Goal: Task Accomplishment & Management: Manage account settings

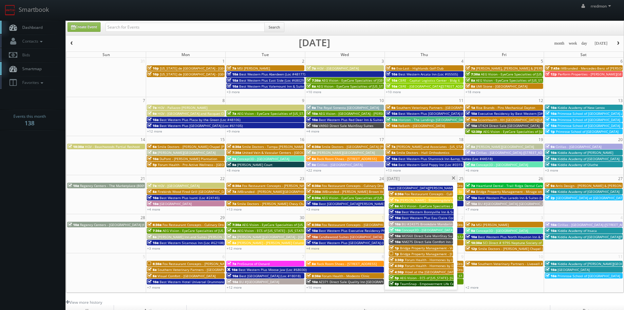
click at [454, 179] on span at bounding box center [453, 178] width 4 height 4
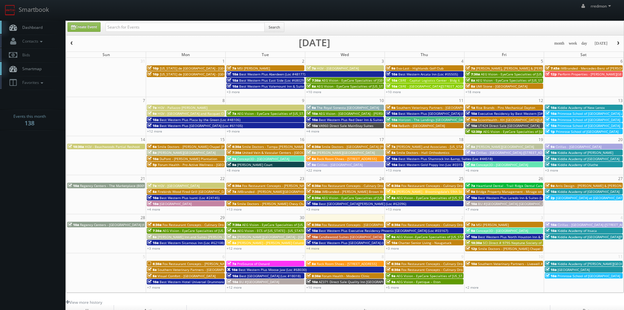
click at [617, 44] on span "button" at bounding box center [618, 43] width 5 height 4
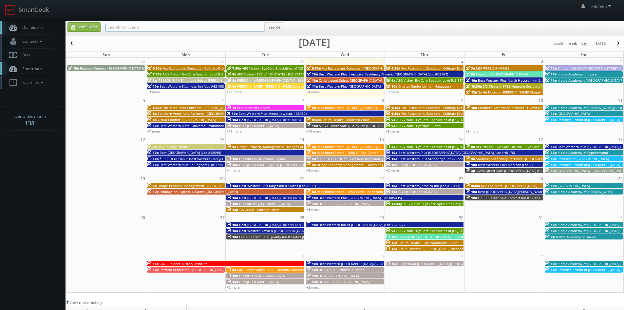
click at [175, 26] on input "text" at bounding box center [184, 27] width 159 height 9
type input "forum"
click at [282, 30] on button "Search" at bounding box center [274, 27] width 20 height 10
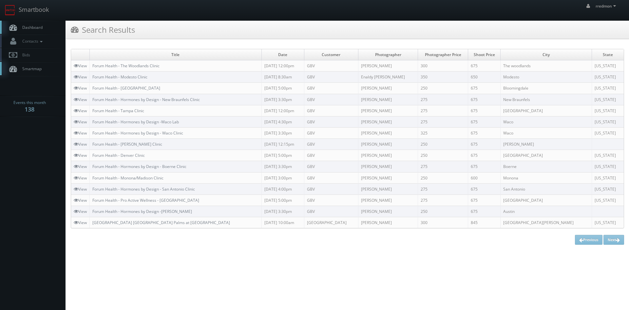
click at [44, 30] on link "Dashboard" at bounding box center [33, 27] width 66 height 13
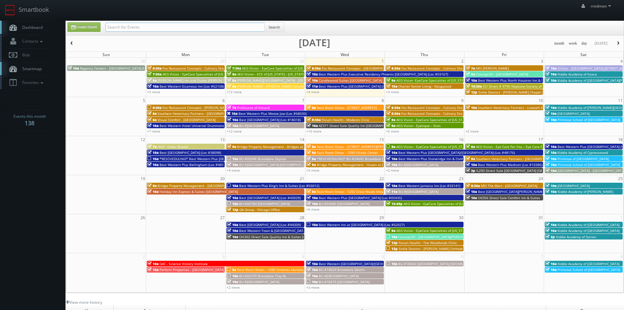
click at [138, 27] on input "text" at bounding box center [184, 27] width 159 height 9
type input "jvm"
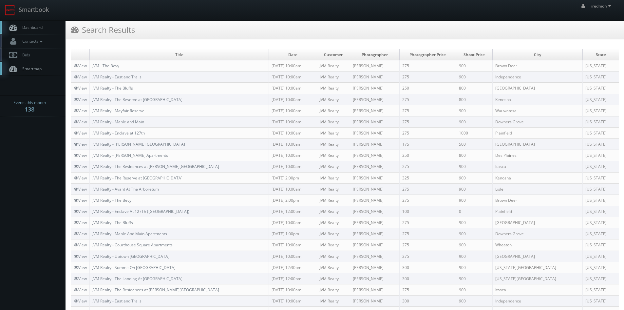
click at [24, 26] on span "Dashboard" at bounding box center [31, 28] width 24 height 6
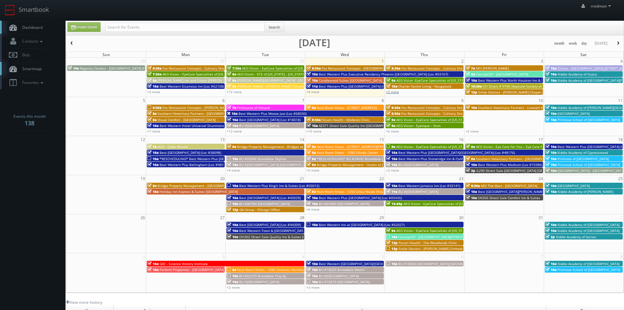
click at [392, 93] on link "+3 more" at bounding box center [392, 91] width 13 height 5
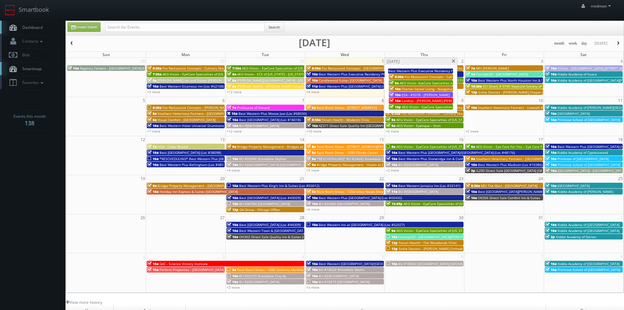
click at [409, 75] on span "Fox Restaurant Concepts - Culinary Dropout - [GEOGRAPHIC_DATA]" at bounding box center [457, 76] width 104 height 5
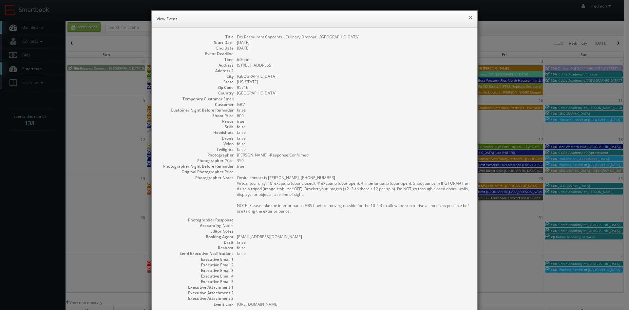
click at [468, 19] on button "×" at bounding box center [470, 17] width 4 height 5
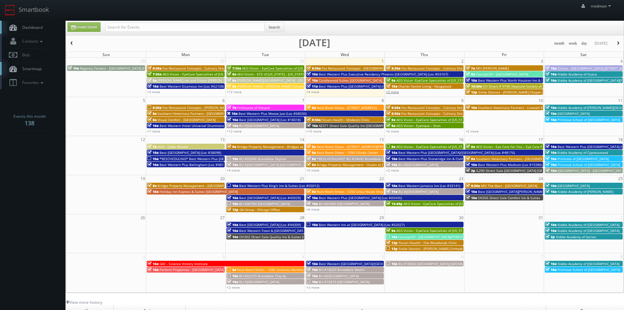
click at [396, 93] on link "+3 more" at bounding box center [392, 91] width 13 height 5
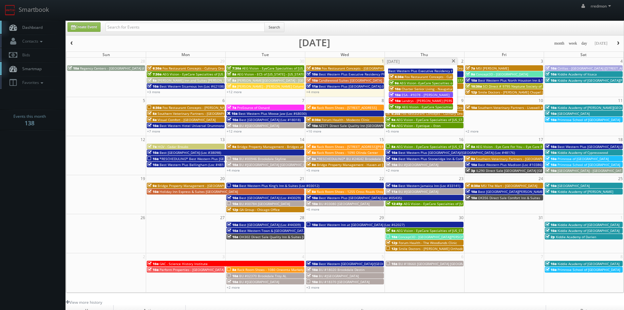
click at [419, 88] on span "Charter Senior Living - Naugatuck" at bounding box center [428, 88] width 53 height 5
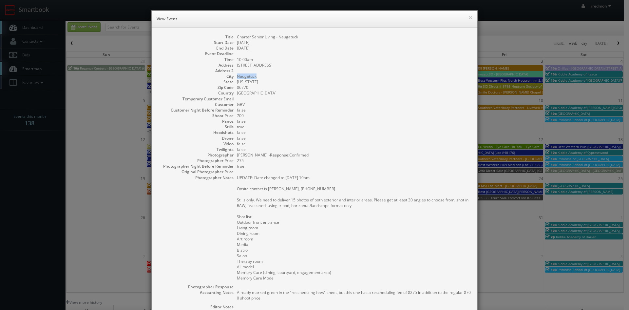
drag, startPoint x: 258, startPoint y: 76, endPoint x: 234, endPoint y: 76, distance: 23.9
click at [237, 76] on dd "Naugatuck" at bounding box center [354, 76] width 234 height 6
copy dd "Naugatuck"
click at [468, 18] on button "×" at bounding box center [470, 17] width 4 height 5
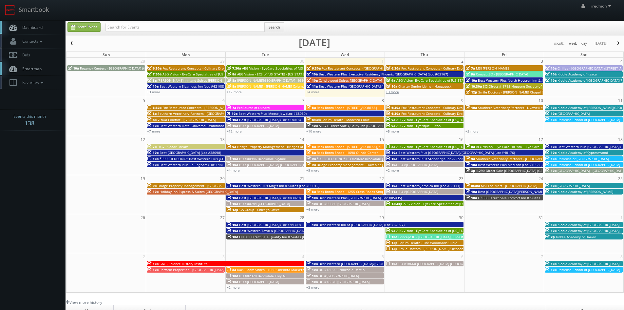
click at [395, 91] on link "+3 more" at bounding box center [392, 91] width 13 height 5
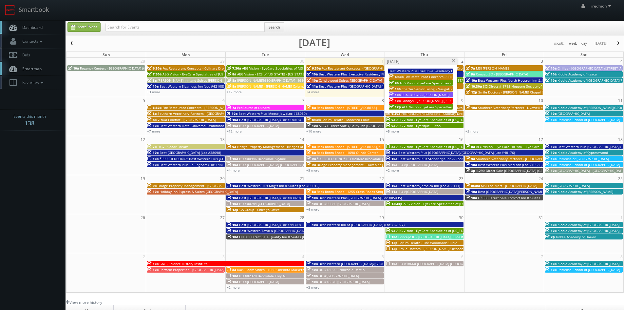
click at [454, 62] on span at bounding box center [453, 61] width 4 height 4
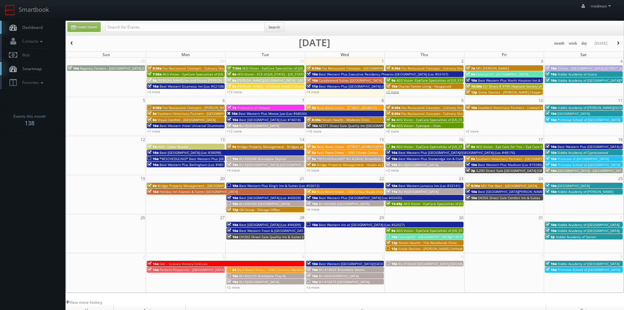
click at [394, 91] on link "+3 more" at bounding box center [392, 91] width 13 height 5
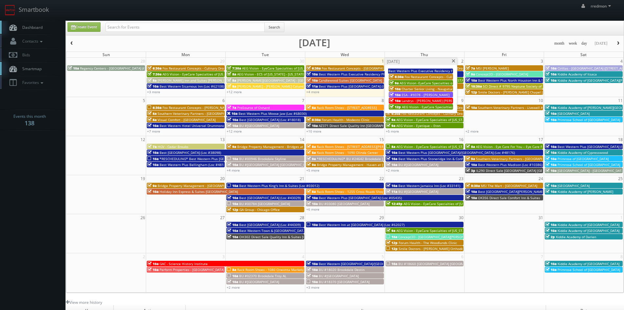
click at [453, 61] on span at bounding box center [453, 61] width 4 height 4
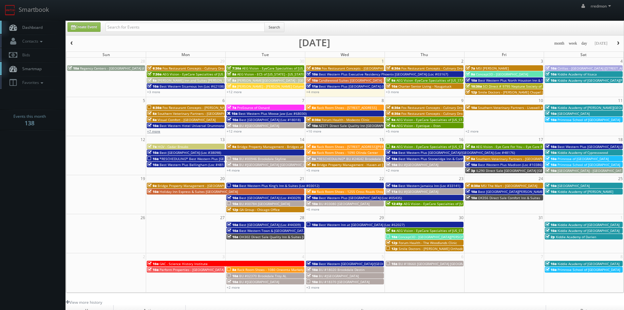
click at [157, 131] on link "+7 more" at bounding box center [153, 131] width 13 height 5
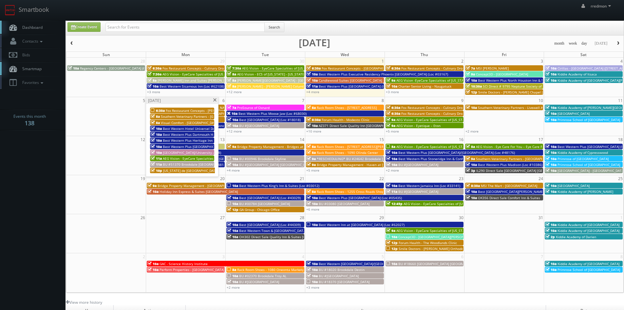
click at [214, 101] on span at bounding box center [215, 100] width 4 height 4
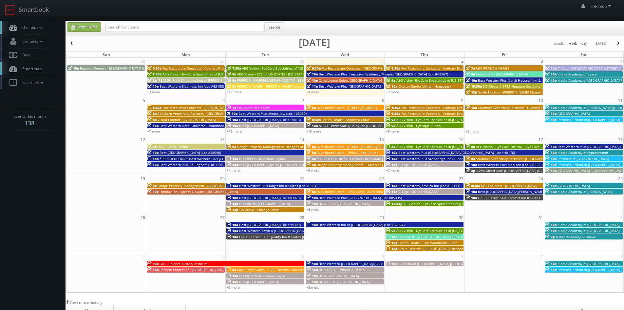
click at [237, 132] on link "+12 more" at bounding box center [234, 131] width 15 height 5
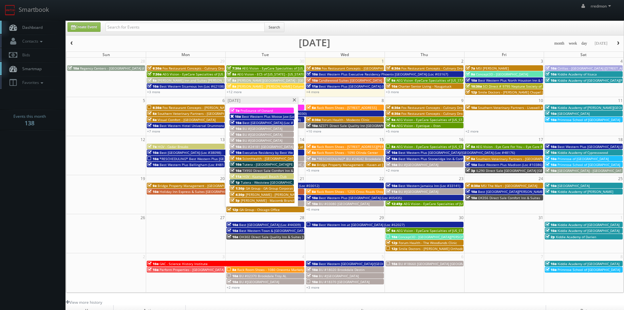
click at [272, 114] on div "10a Best Western Plus Moose Jaw (Loc #68030)" at bounding box center [262, 116] width 64 height 5
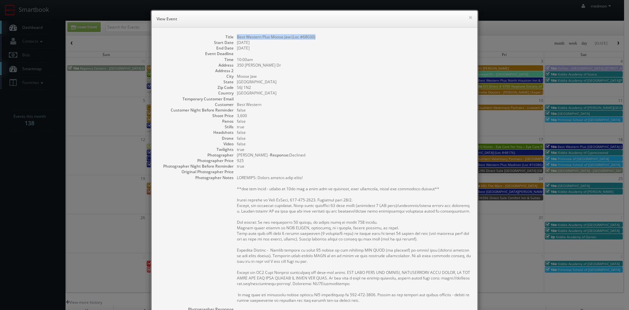
drag, startPoint x: 315, startPoint y: 38, endPoint x: 232, endPoint y: 37, distance: 83.9
click at [232, 37] on dl "Title Best Western Plus Moose Jaw (Loc #68030) Start Date 10/07/2025 End Date 1…" at bounding box center [314, 215] width 312 height 362
copy dd "Best Western Plus Moose Jaw (Loc #68030)"
click at [468, 18] on button "×" at bounding box center [470, 17] width 4 height 5
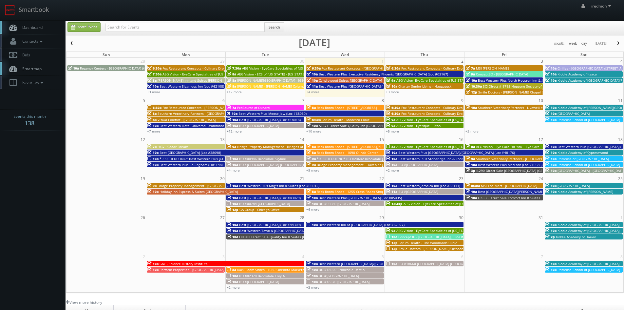
click at [233, 131] on link "+12 more" at bounding box center [234, 131] width 15 height 5
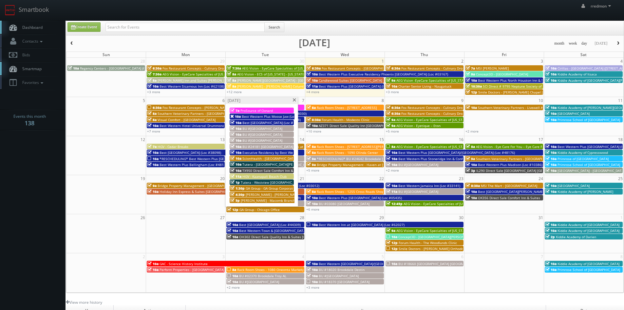
click at [295, 99] on span at bounding box center [294, 100] width 4 height 4
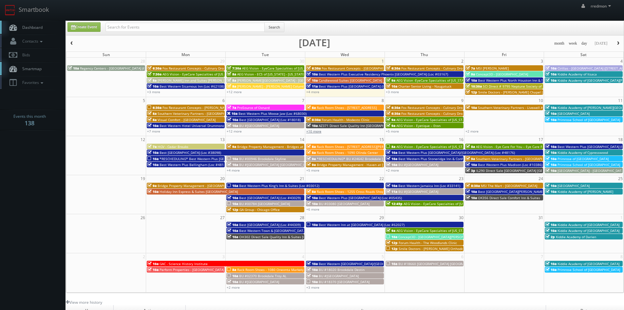
click at [314, 133] on link "+10 more" at bounding box center [313, 131] width 15 height 5
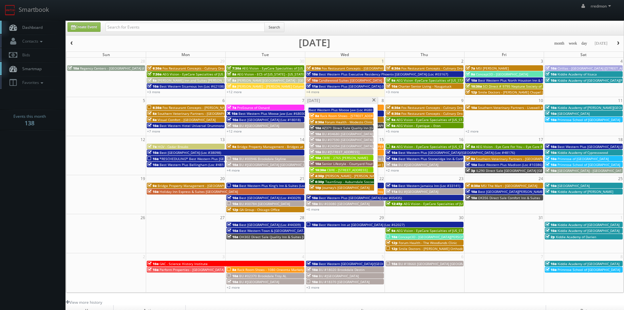
click at [374, 101] on span at bounding box center [374, 100] width 4 height 4
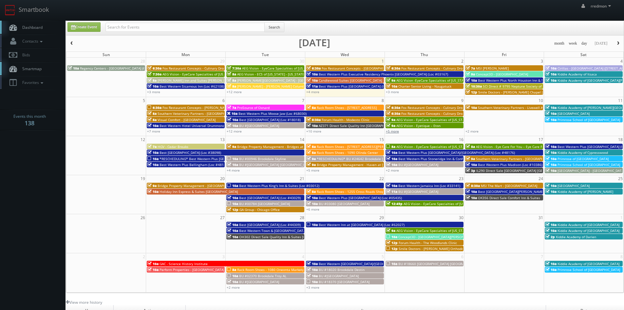
click at [393, 130] on link "+5 more" at bounding box center [392, 131] width 13 height 5
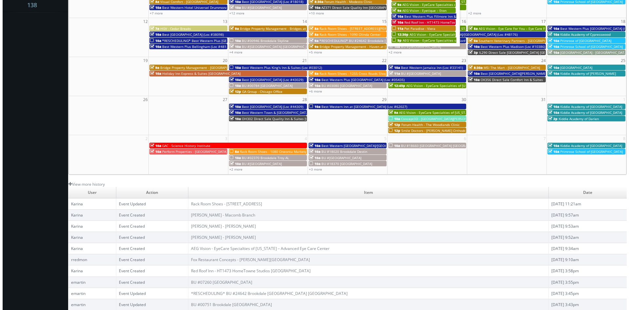
scroll to position [52, 0]
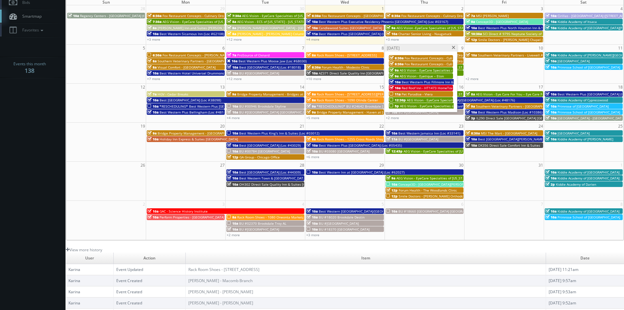
click at [442, 91] on div "11a Pet Paradise - Viera" at bounding box center [420, 93] width 63 height 5
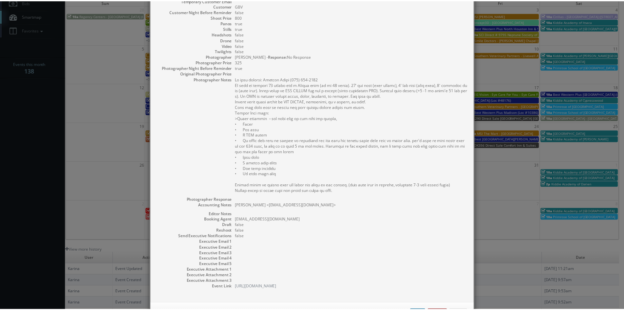
scroll to position [125, 0]
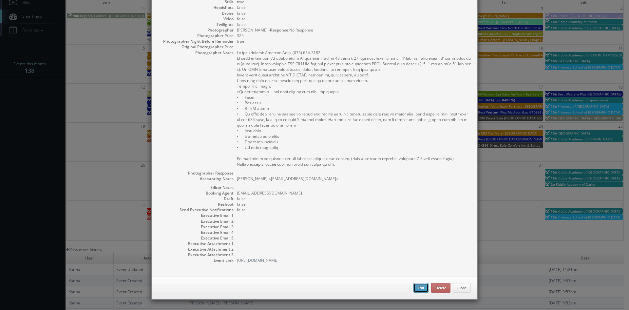
click at [421, 287] on button "Edit" at bounding box center [420, 288] width 15 height 10
select select "[US_STATE]"
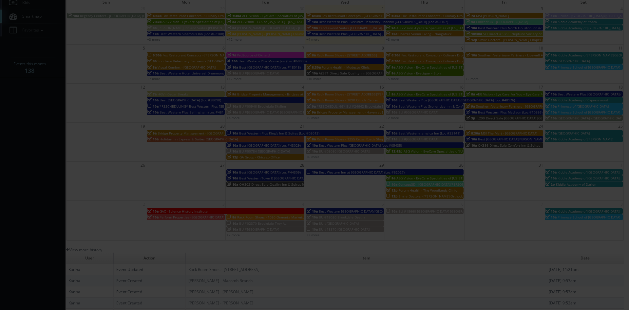
type input "800"
type input "325"
select select "fake72@mg.cs3calendar.com"
select select "sunshinelensrealtymedia@gmail.com"
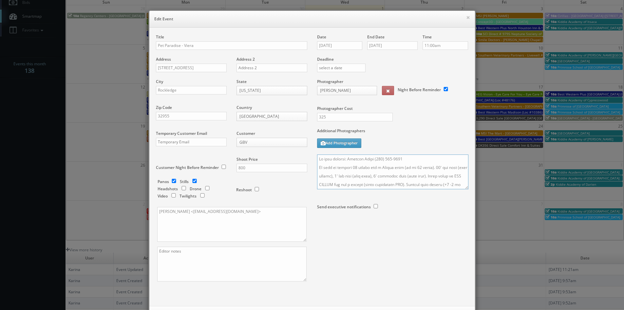
click at [317, 158] on textarea at bounding box center [392, 171] width 151 height 35
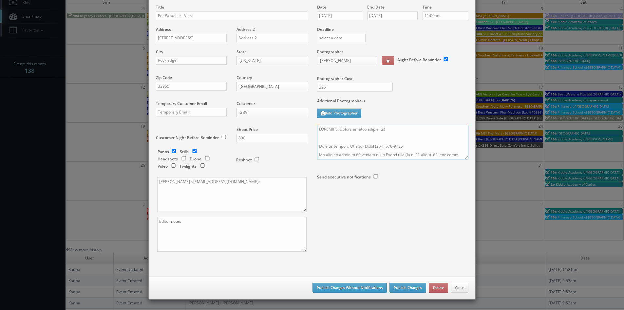
type textarea "REMINDER: Please accept this shoot! On site contact: Melissa Swist (321) 498-08…"
click at [409, 289] on button "Publish Changes" at bounding box center [407, 287] width 37 height 10
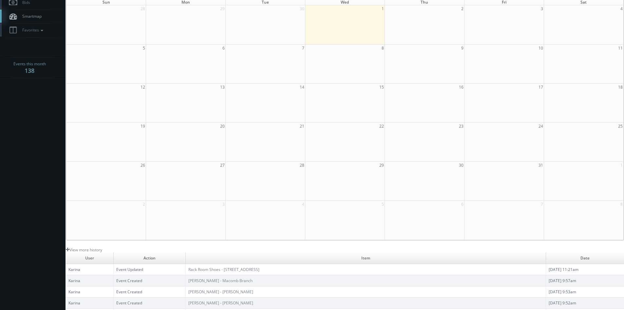
scroll to position [0, 0]
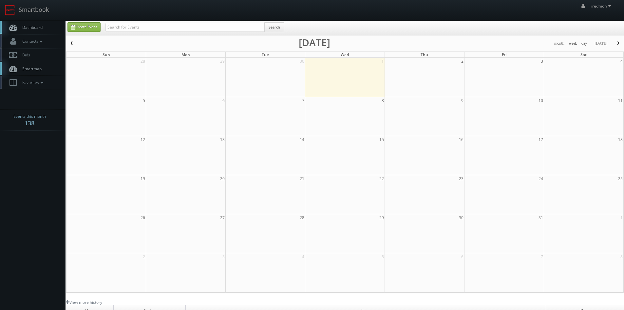
click at [33, 26] on span "Dashboard" at bounding box center [31, 28] width 24 height 6
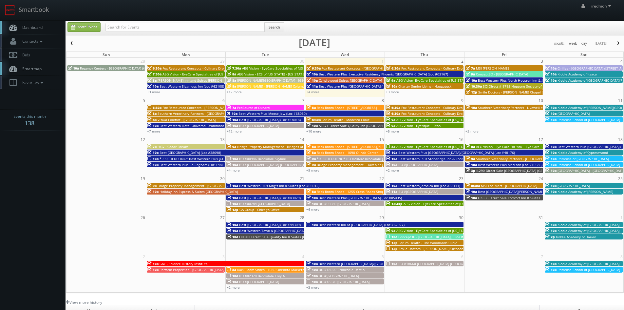
click at [318, 131] on link "+10 more" at bounding box center [313, 131] width 15 height 5
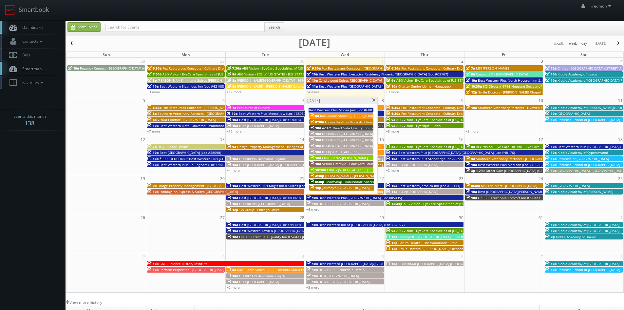
click at [373, 99] on span at bounding box center [374, 100] width 4 height 4
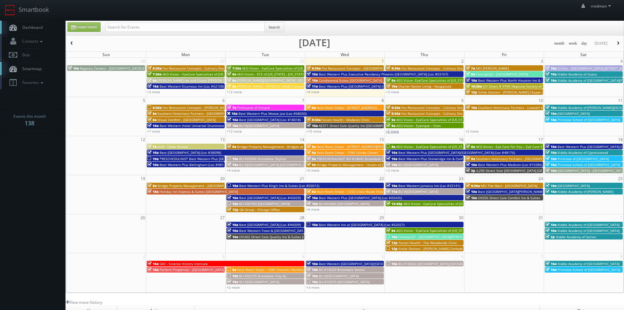
click at [391, 130] on link "+5 more" at bounding box center [392, 131] width 13 height 5
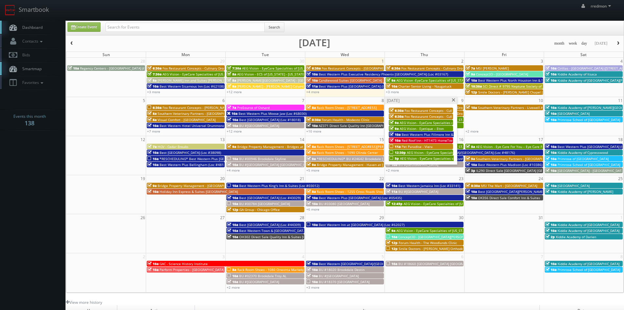
click at [411, 151] on span "AEG Vision - EyeCare Specialties of [US_STATE] – Advanced Eye Care Center" at bounding box center [466, 152] width 118 height 5
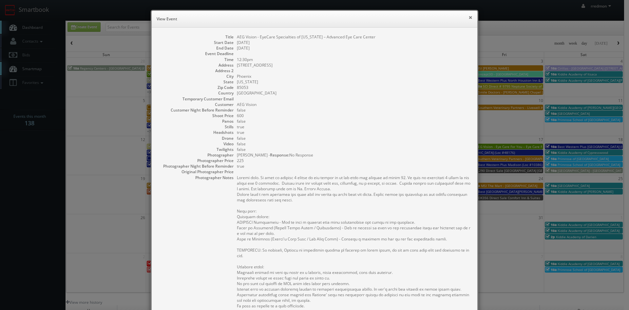
click at [468, 19] on button "×" at bounding box center [470, 17] width 4 height 5
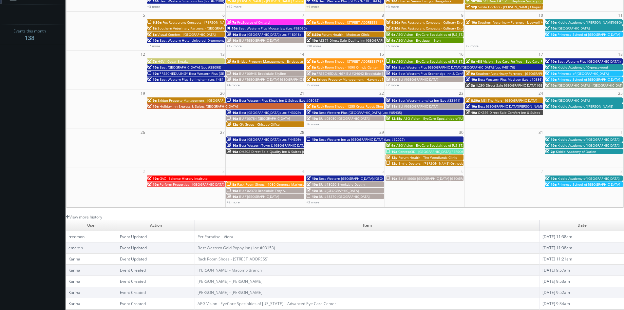
scroll to position [52, 0]
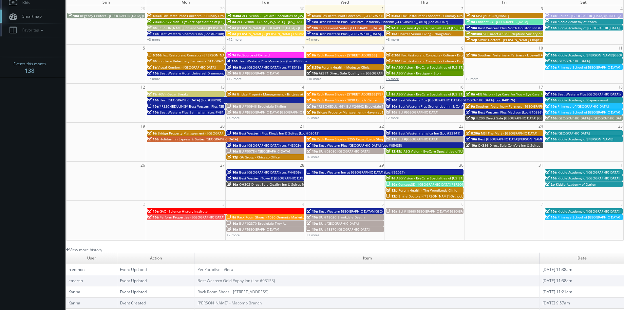
click at [395, 80] on link "+5 more" at bounding box center [392, 78] width 13 height 5
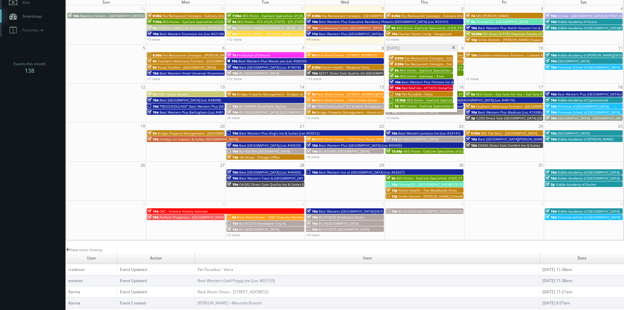
click at [421, 106] on span "AEG Vision - EyeCare Specialties of [GEOGRAPHIC_DATA] – [PERSON_NAME] Eyecare A…" at bounding box center [488, 106] width 177 height 5
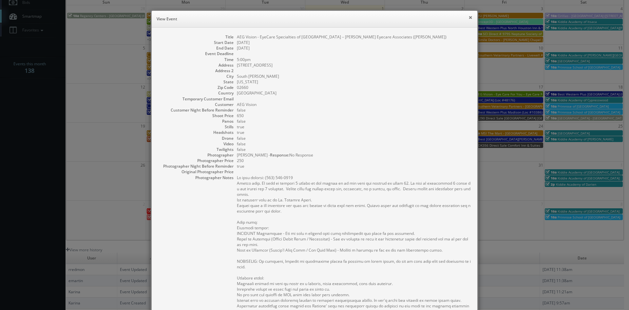
click at [468, 17] on button "×" at bounding box center [470, 17] width 4 height 5
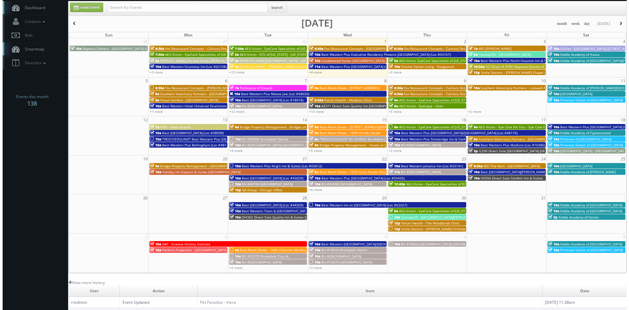
scroll to position [0, 0]
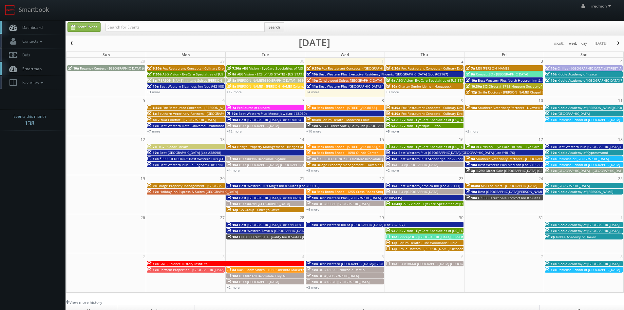
click at [395, 132] on link "+5 more" at bounding box center [392, 131] width 13 height 5
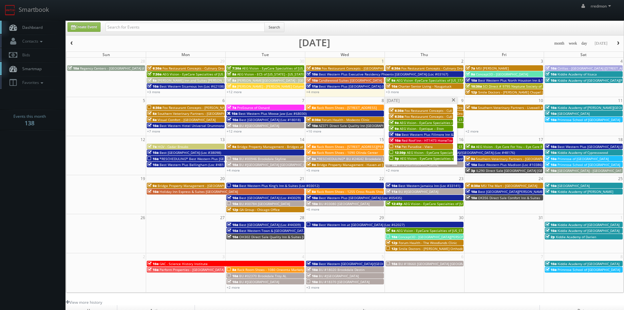
click at [416, 158] on span "AEG Vision - EyeCare Specialties of [GEOGRAPHIC_DATA] – [PERSON_NAME] Eyecare A…" at bounding box center [488, 158] width 177 height 5
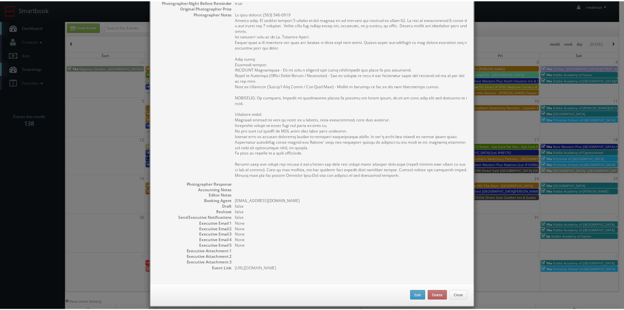
scroll to position [172, 0]
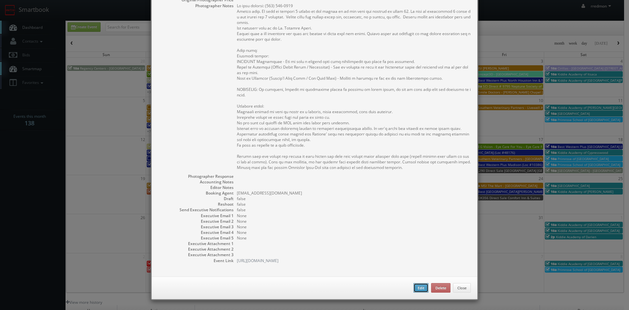
click at [421, 289] on button "Edit" at bounding box center [420, 288] width 15 height 10
type input "AEG Vision - EyeCare Specialties of [GEOGRAPHIC_DATA] – [PERSON_NAME] Eyecare A…"
type input "860 Route 134 Unit 8"
type input "South Dennis"
type input "02660"
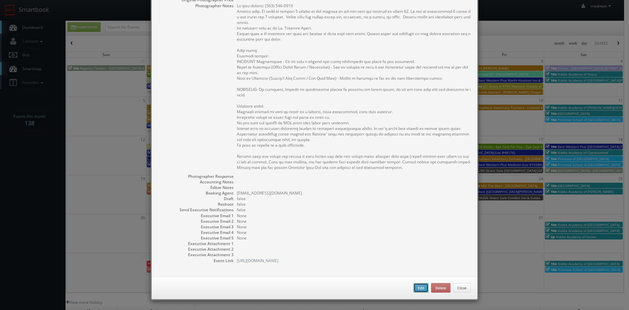
type input "650"
checkbox input "true"
type input "10/09/2025"
type input "10/11/2025"
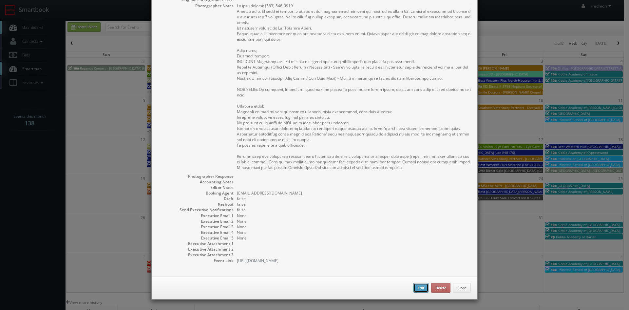
type input "5:00pm"
checkbox input "true"
type textarea "On site contact: (508) 394-2211 Stills only. We need to deliver 5 stills to the…"
select select "[US_STATE]"
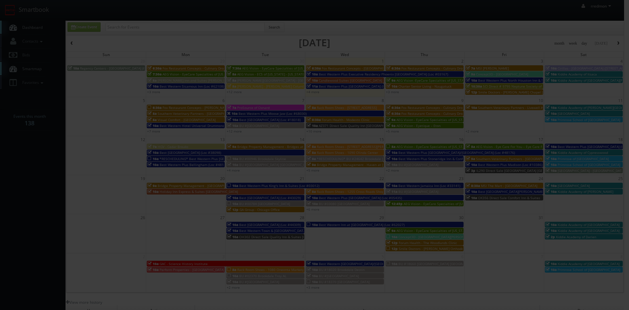
type input "650"
type input "250"
select select "fake4299@mg.cs3calendar.com"
select select "bill@airvisionary.com"
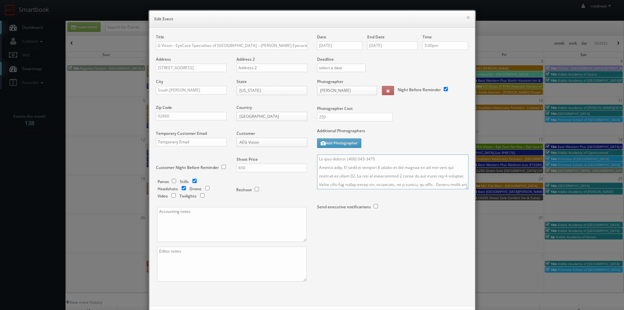
scroll to position [0, 0]
click at [317, 160] on textarea at bounding box center [392, 171] width 151 height 35
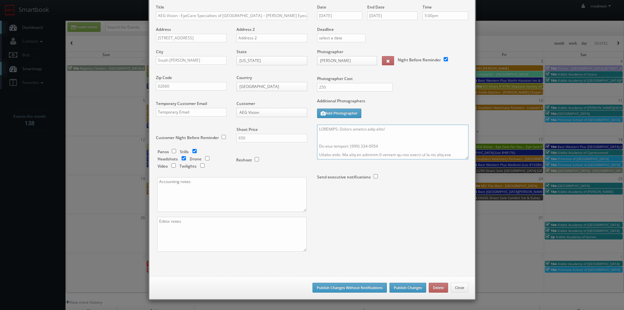
type textarea "REMINDER: Please accept this shoot! On site contact: (508) 394-2211 Stills only…"
click at [405, 286] on button "Publish Changes" at bounding box center [407, 287] width 37 height 10
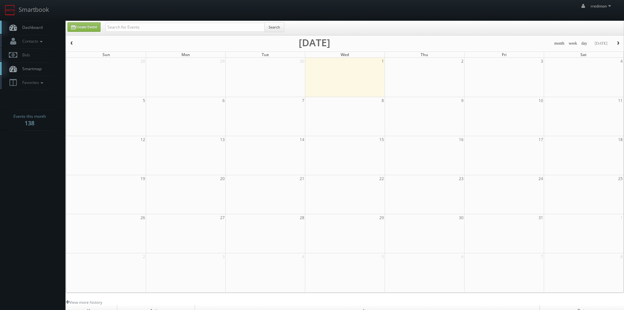
click at [29, 27] on span "Dashboard" at bounding box center [31, 28] width 24 height 6
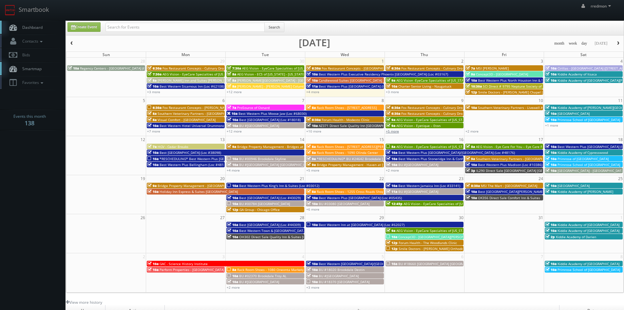
click at [396, 132] on link "+5 more" at bounding box center [392, 131] width 13 height 5
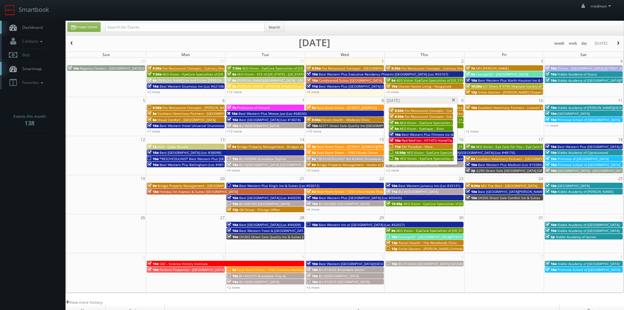
click at [454, 101] on span at bounding box center [453, 100] width 4 height 4
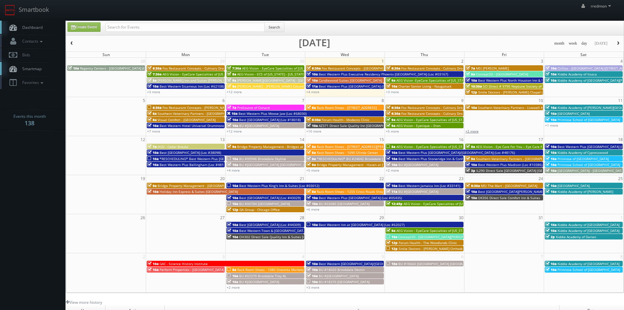
click at [475, 131] on link "+2 more" at bounding box center [471, 131] width 13 height 5
click at [535, 100] on span at bounding box center [533, 100] width 4 height 4
click at [555, 125] on link "+1 more" at bounding box center [551, 125] width 13 height 5
click at [613, 99] on span at bounding box center [613, 100] width 4 height 4
